Goal: Transaction & Acquisition: Purchase product/service

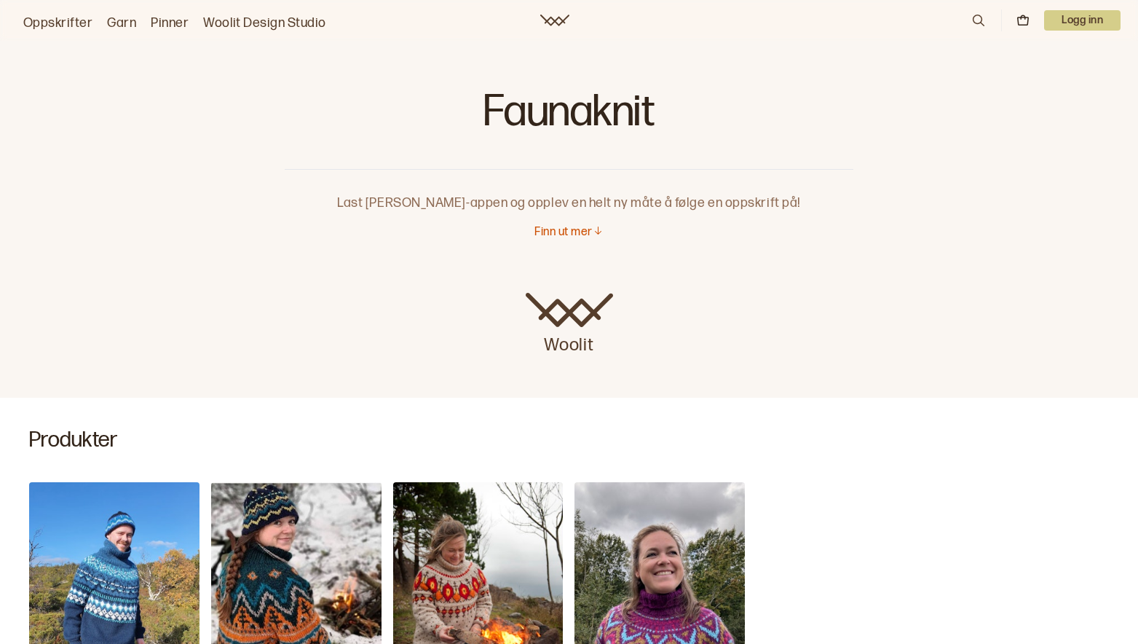
click at [76, 20] on link "Oppskrifter" at bounding box center [57, 23] width 69 height 20
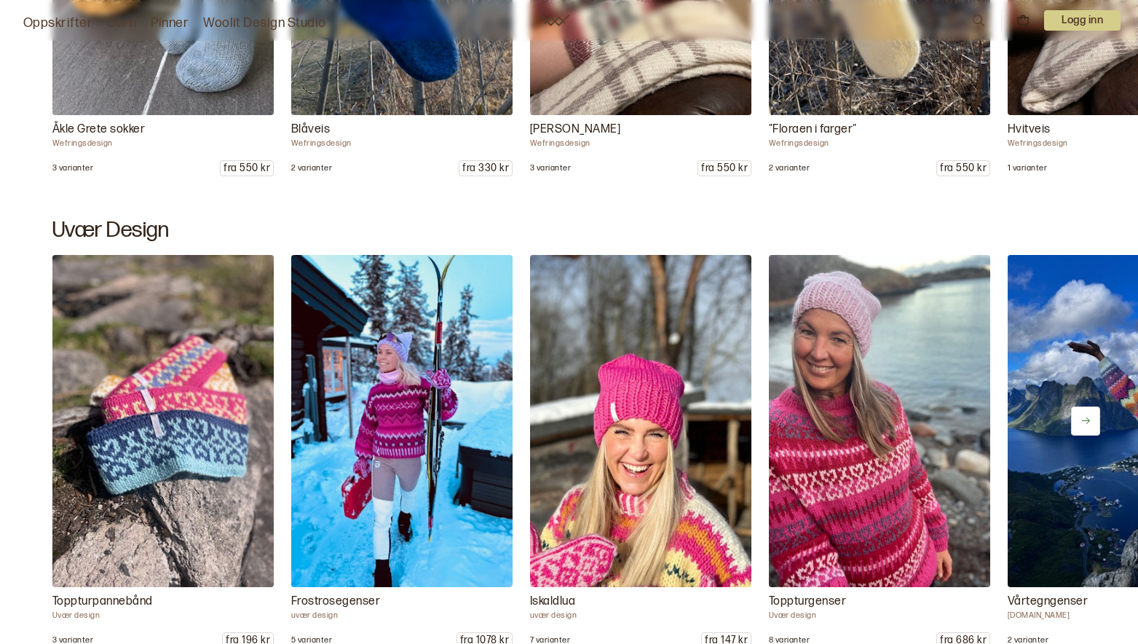
scroll to position [1748, 0]
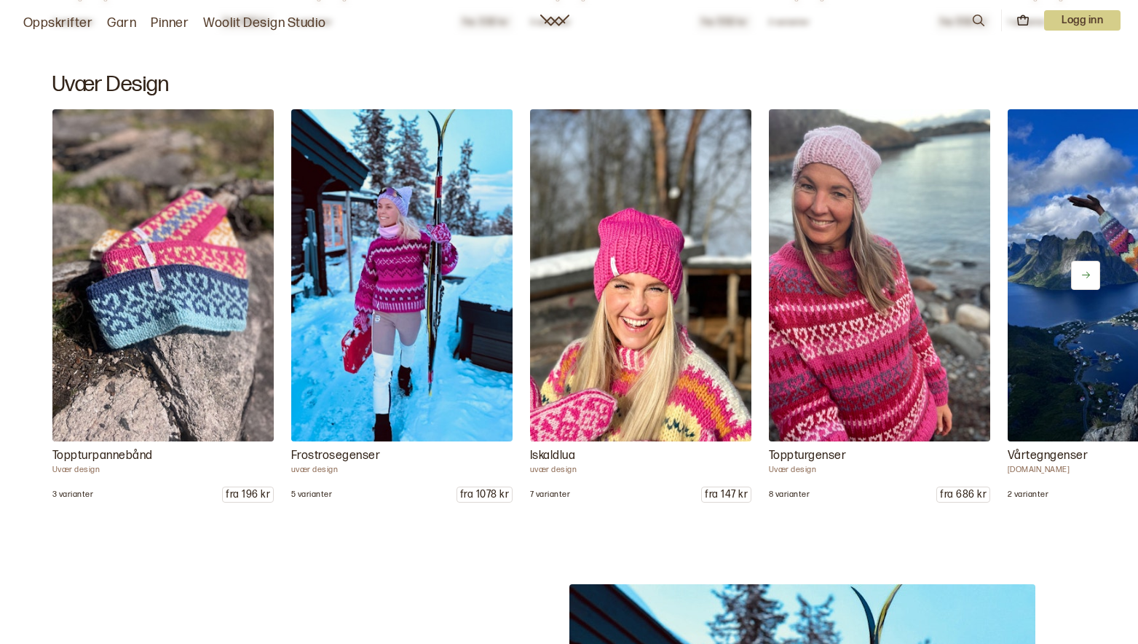
click at [1082, 264] on button at bounding box center [1085, 275] width 29 height 29
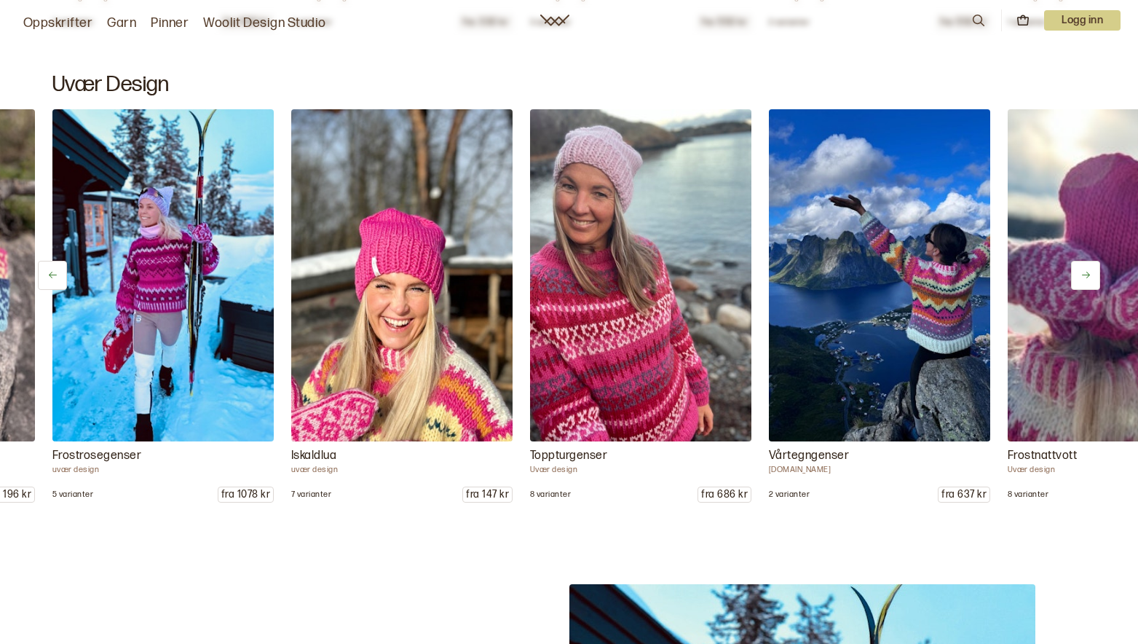
click at [1082, 264] on button at bounding box center [1085, 275] width 29 height 29
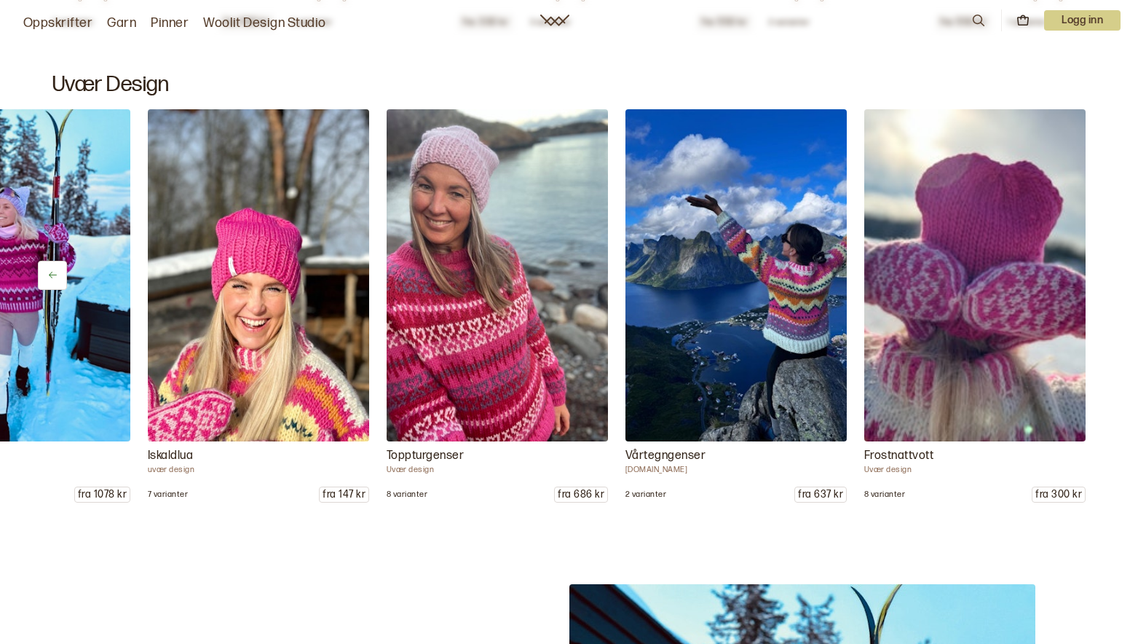
click at [1082, 264] on img at bounding box center [974, 275] width 221 height 332
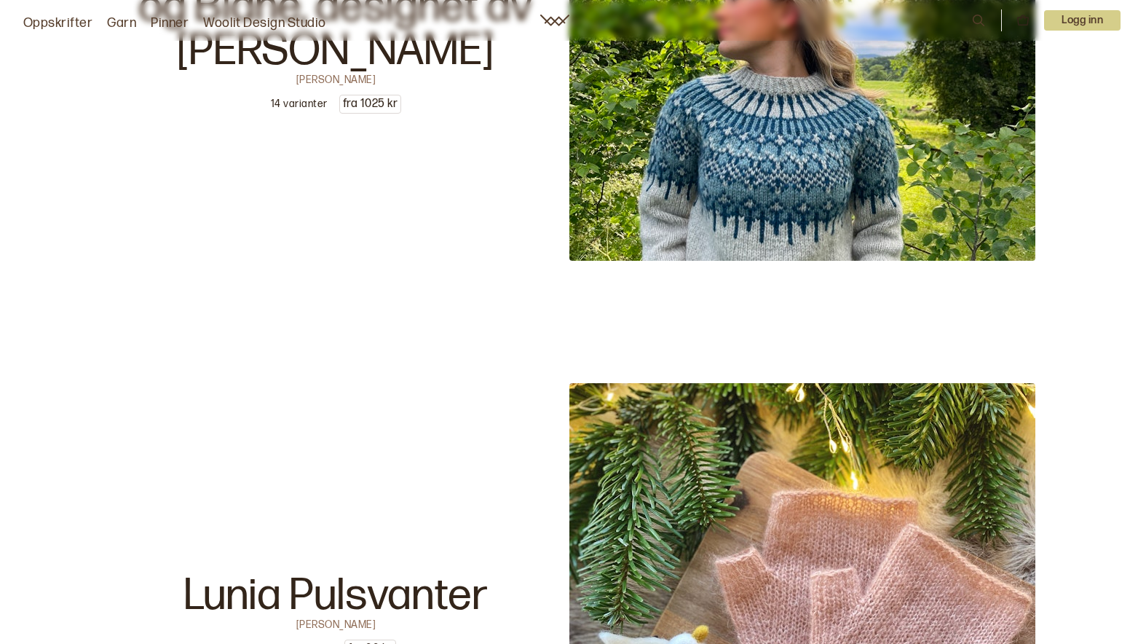
scroll to position [4952, 0]
